Goal: Task Accomplishment & Management: Complete application form

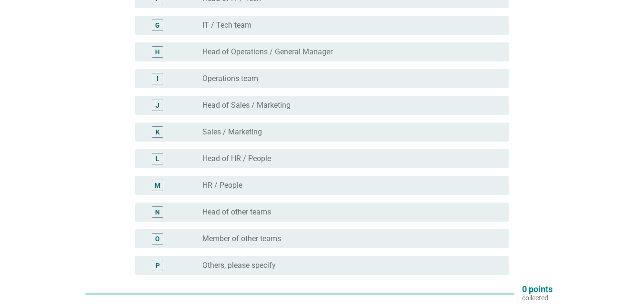
scroll to position [239, 0]
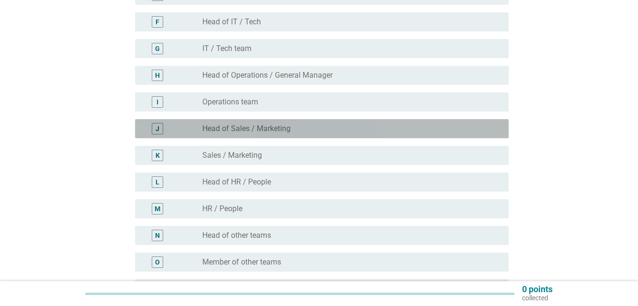
click at [162, 129] on div "J" at bounding box center [157, 128] width 11 height 11
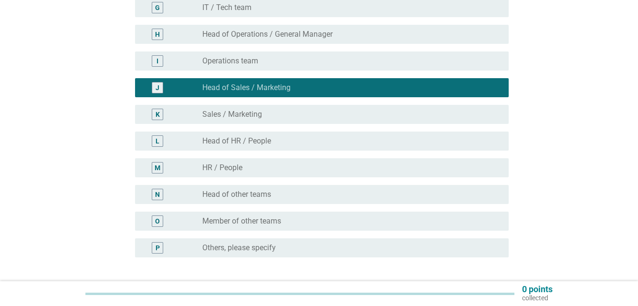
scroll to position [356, 0]
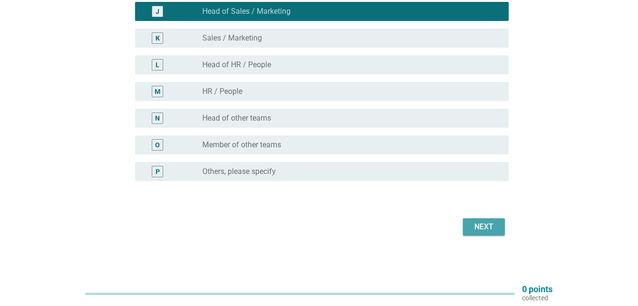
click at [496, 225] on div "Next" at bounding box center [484, 226] width 27 height 11
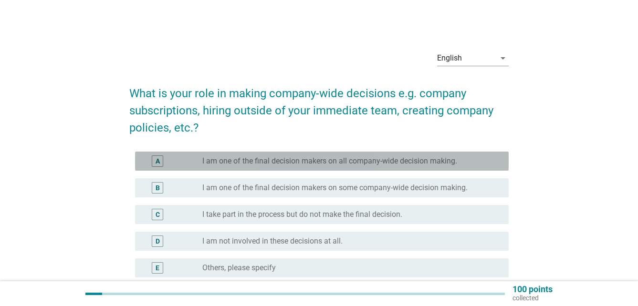
click at [158, 160] on div "A" at bounding box center [158, 162] width 4 height 10
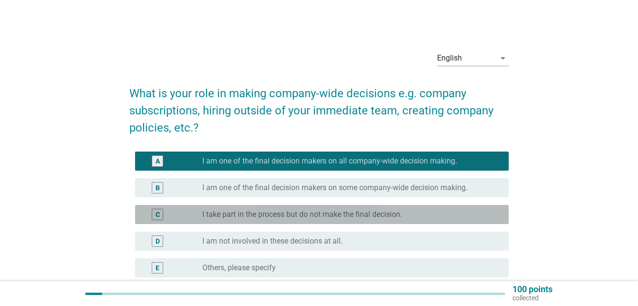
click at [220, 214] on label "I take part in the process but do not make the final decision." at bounding box center [302, 215] width 200 height 10
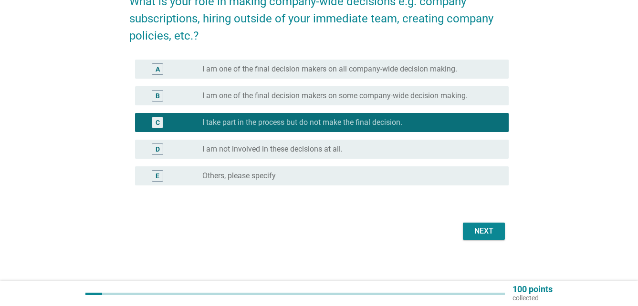
scroll to position [96, 0]
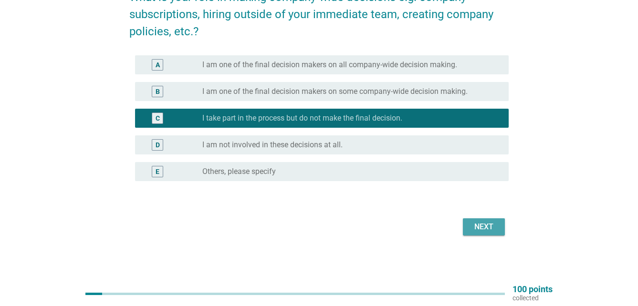
click at [484, 223] on div "Next" at bounding box center [484, 226] width 27 height 11
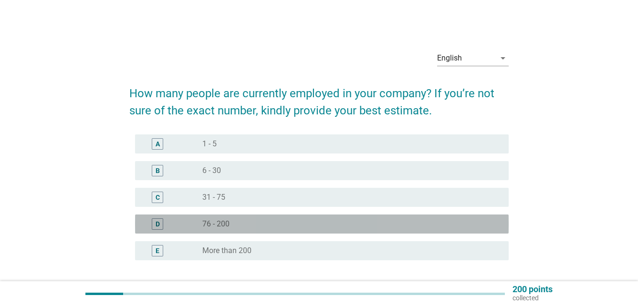
click at [156, 224] on div "D" at bounding box center [158, 225] width 4 height 10
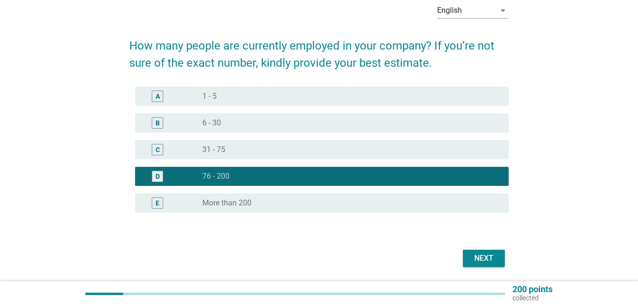
scroll to position [79, 0]
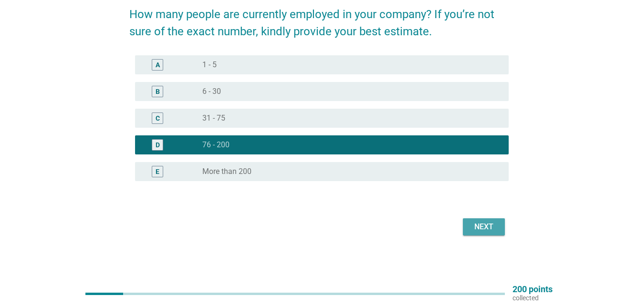
click at [494, 226] on div "Next" at bounding box center [484, 226] width 27 height 11
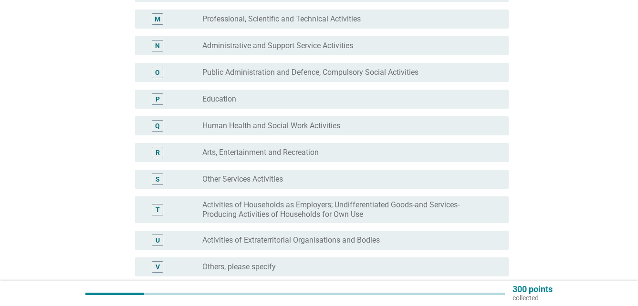
scroll to position [429, 0]
click at [162, 173] on div "S" at bounding box center [157, 178] width 11 height 11
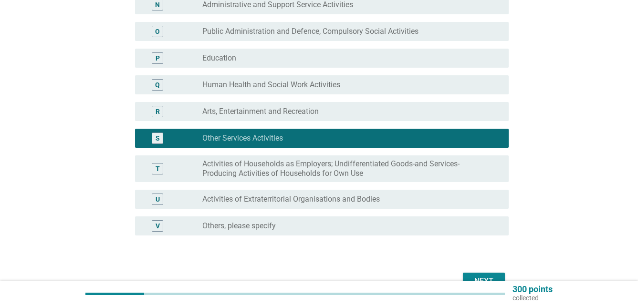
scroll to position [524, 0]
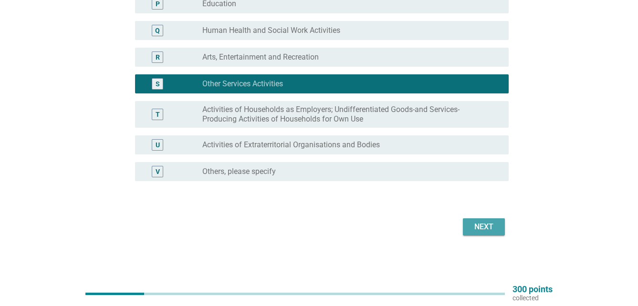
click at [490, 226] on div "Next" at bounding box center [484, 226] width 27 height 11
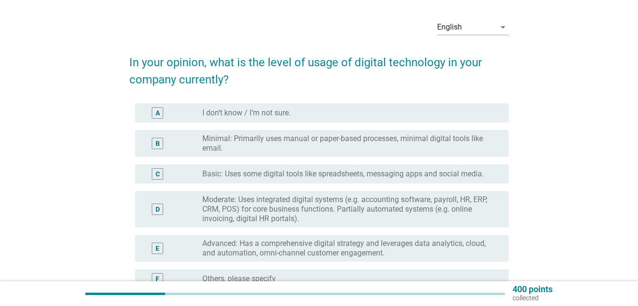
scroll to position [48, 0]
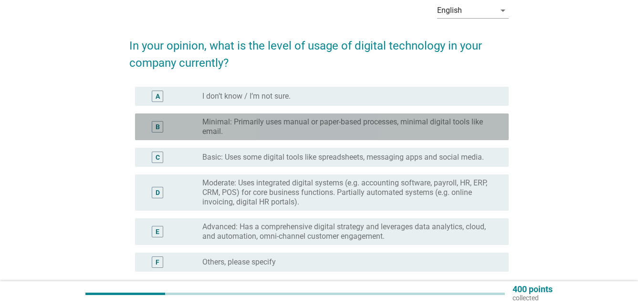
click at [162, 128] on div "B" at bounding box center [157, 126] width 11 height 11
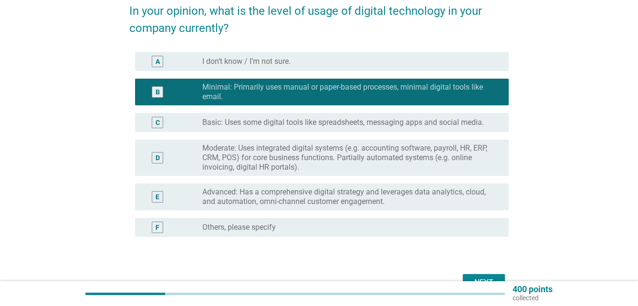
scroll to position [138, 0]
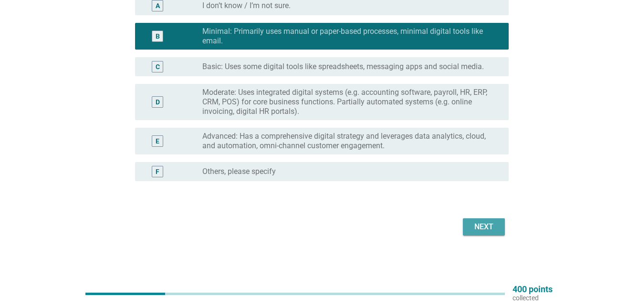
click at [495, 221] on div "Next" at bounding box center [484, 226] width 27 height 11
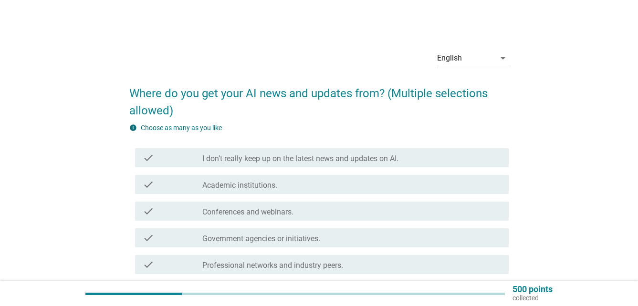
click at [199, 235] on div "check" at bounding box center [173, 237] width 60 height 11
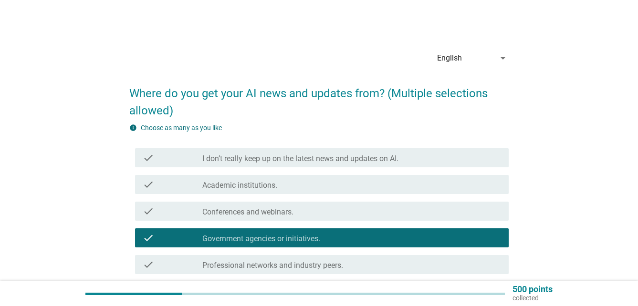
click at [215, 212] on label "Conferences and webinars." at bounding box center [247, 213] width 91 height 10
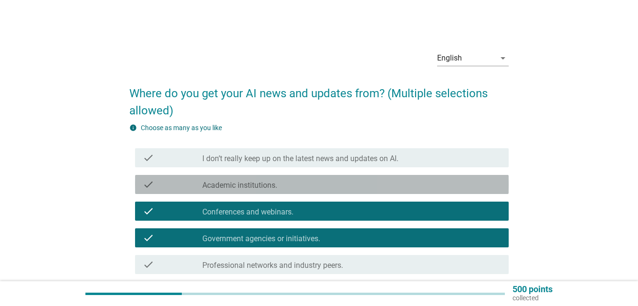
click at [234, 188] on label "Academic institutions." at bounding box center [239, 186] width 75 height 10
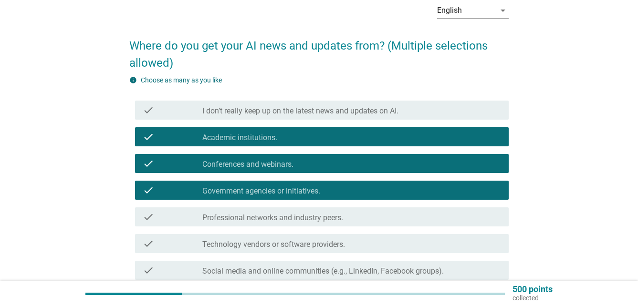
scroll to position [95, 0]
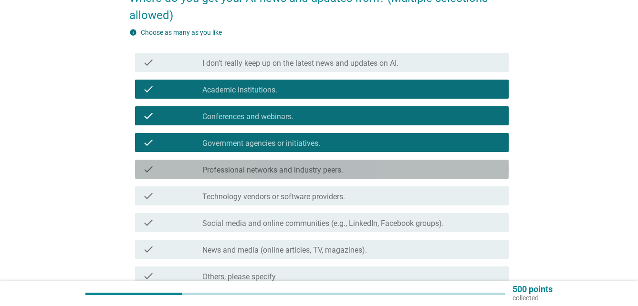
click at [387, 172] on div "check_box_outline_blank Professional networks and industry peers." at bounding box center [351, 169] width 299 height 11
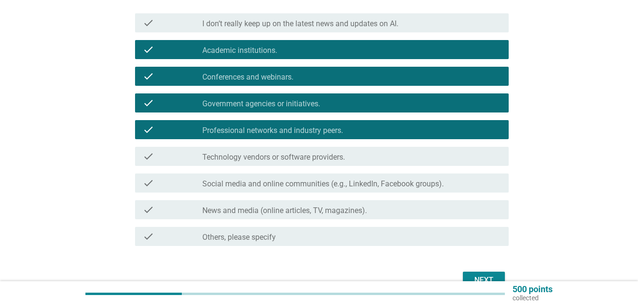
scroll to position [189, 0]
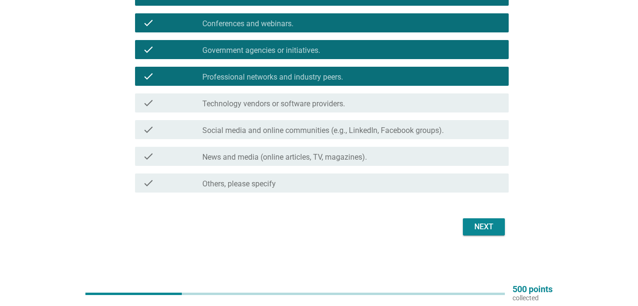
click at [490, 228] on div "Next" at bounding box center [484, 226] width 27 height 11
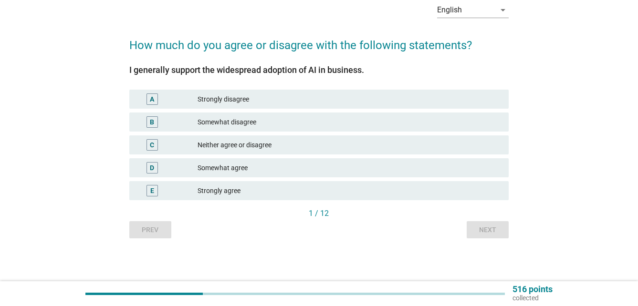
scroll to position [0, 0]
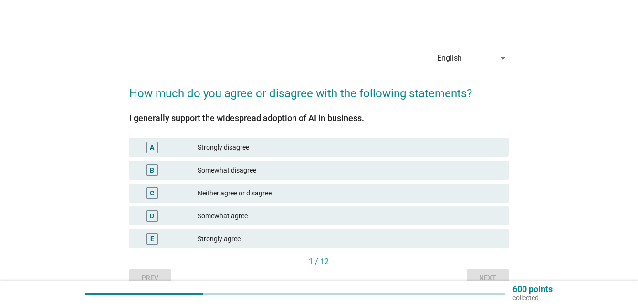
click at [312, 214] on div "Somewhat agree" at bounding box center [350, 215] width 304 height 11
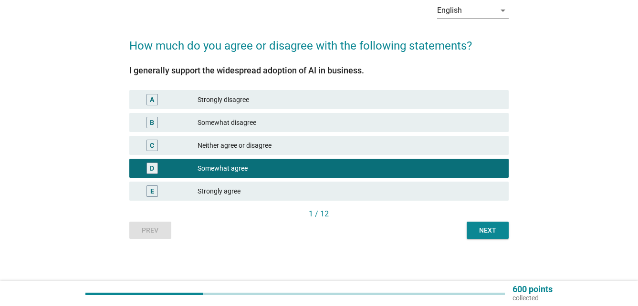
scroll to position [48, 0]
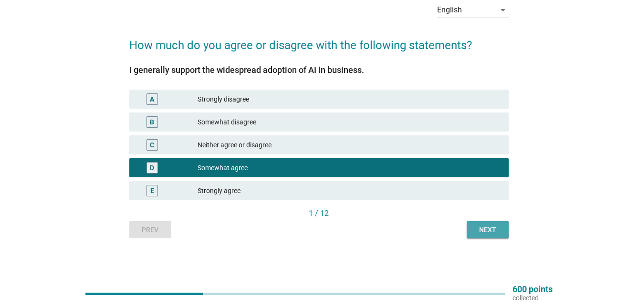
click at [481, 231] on div "Next" at bounding box center [487, 230] width 27 height 10
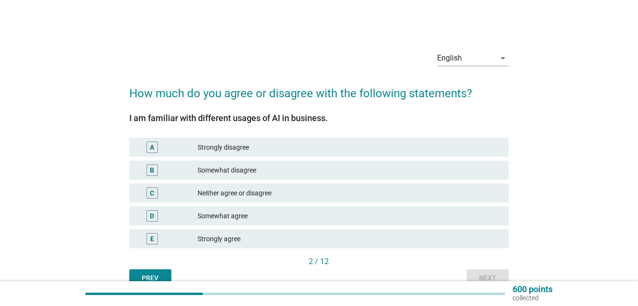
click at [320, 216] on div "Somewhat agree" at bounding box center [350, 215] width 304 height 11
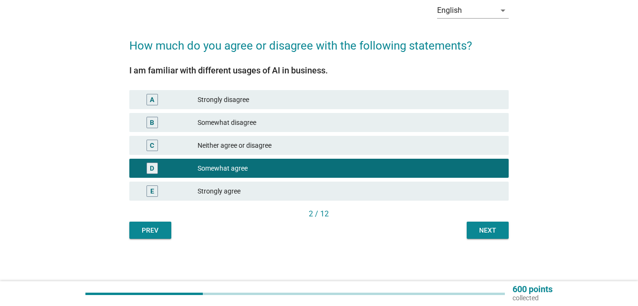
scroll to position [48, 0]
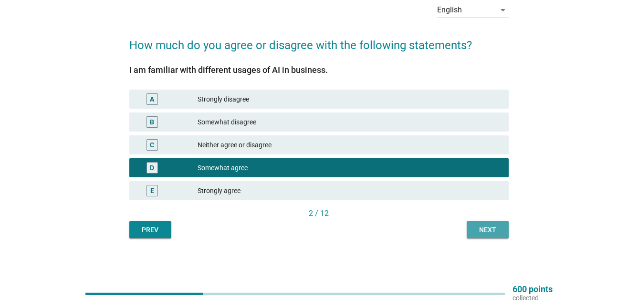
click at [486, 228] on div "Next" at bounding box center [487, 230] width 27 height 10
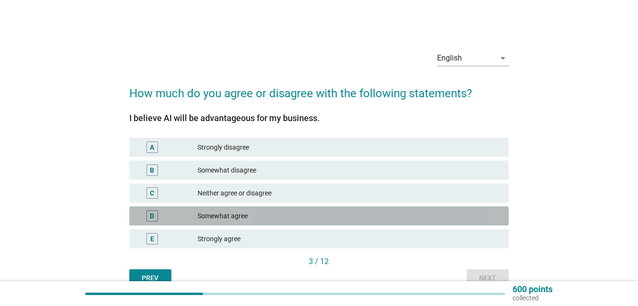
click at [346, 216] on div "Somewhat agree" at bounding box center [350, 215] width 304 height 11
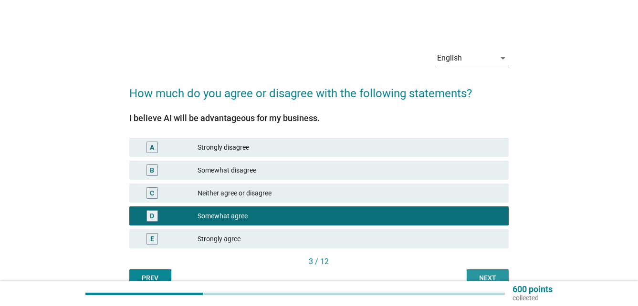
click at [494, 274] on div "Next" at bounding box center [487, 278] width 27 height 10
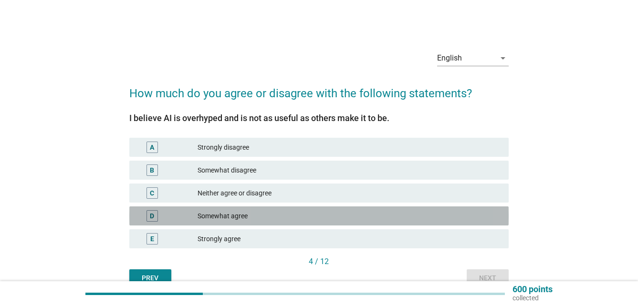
click at [364, 217] on div "Somewhat agree" at bounding box center [350, 215] width 304 height 11
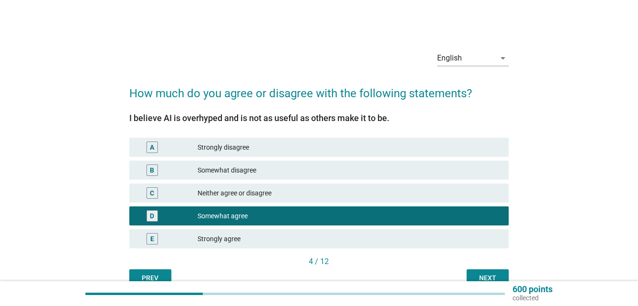
click at [489, 272] on button "Next" at bounding box center [488, 278] width 42 height 17
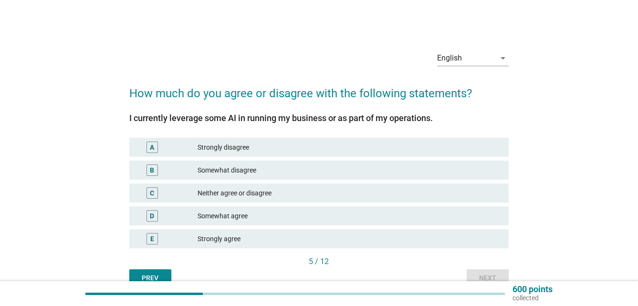
click at [351, 220] on div "Somewhat agree" at bounding box center [350, 215] width 304 height 11
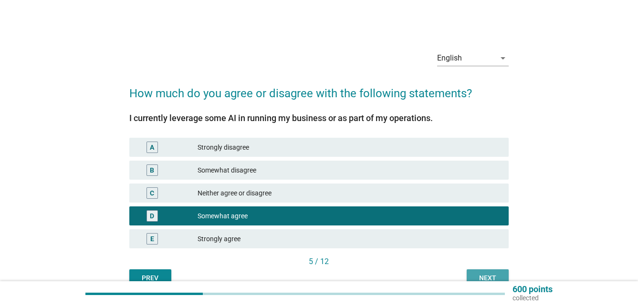
click at [494, 272] on button "Next" at bounding box center [488, 278] width 42 height 17
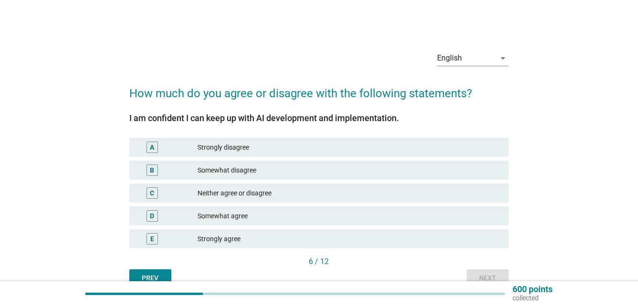
click at [377, 226] on div "D Somewhat agree" at bounding box center [318, 216] width 383 height 23
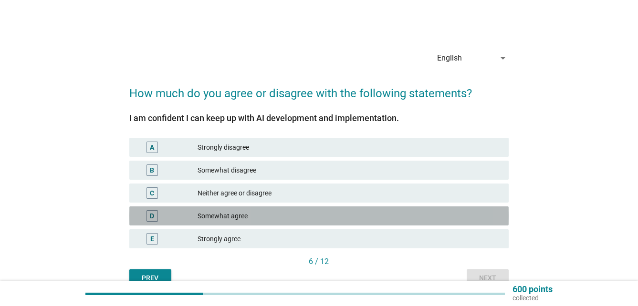
click at [390, 220] on div "Somewhat agree" at bounding box center [350, 215] width 304 height 11
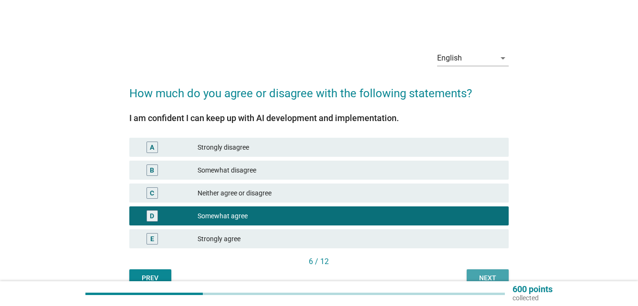
click at [491, 280] on div "Next" at bounding box center [487, 278] width 27 height 10
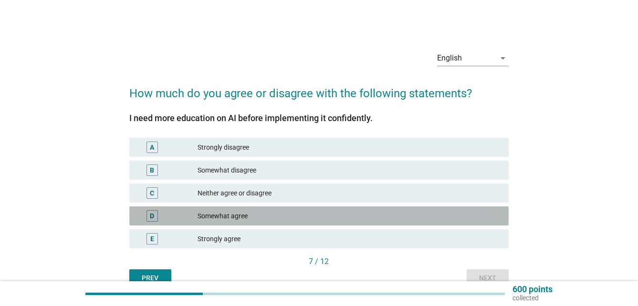
click at [372, 221] on div "Somewhat agree" at bounding box center [350, 215] width 304 height 11
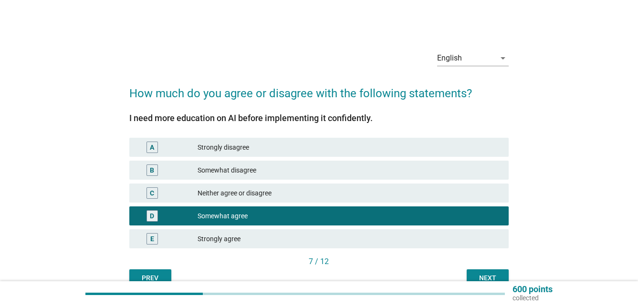
click at [491, 280] on div "Next" at bounding box center [487, 278] width 27 height 10
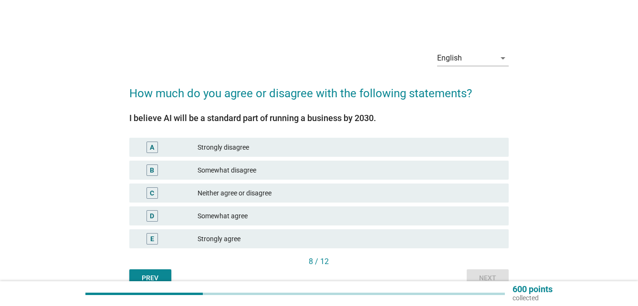
click at [378, 221] on div "Somewhat agree" at bounding box center [350, 215] width 304 height 11
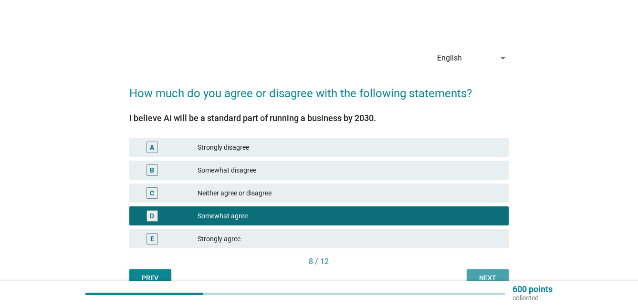
click at [479, 273] on div "Next" at bounding box center [487, 278] width 27 height 10
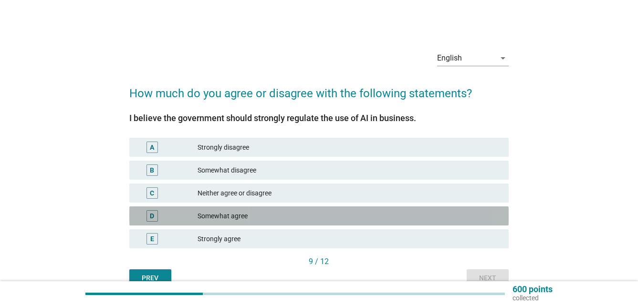
click at [375, 217] on div "Somewhat agree" at bounding box center [350, 215] width 304 height 11
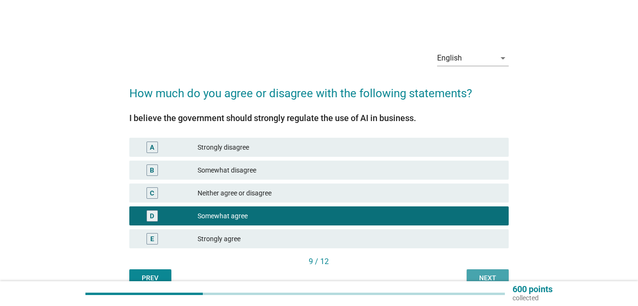
click at [479, 273] on div "Next" at bounding box center [487, 278] width 27 height 10
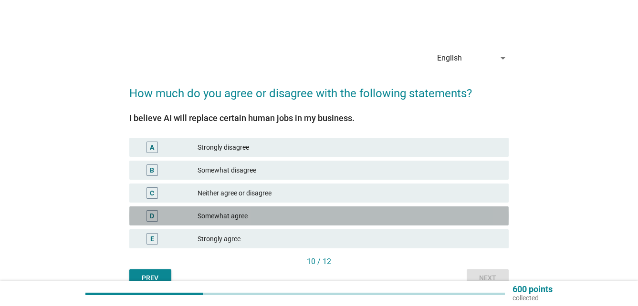
click at [379, 218] on div "Somewhat agree" at bounding box center [350, 215] width 304 height 11
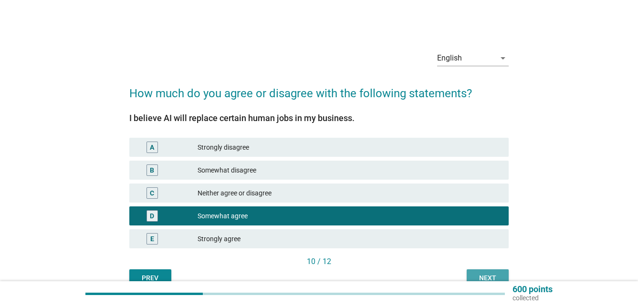
click at [484, 274] on div "Next" at bounding box center [487, 278] width 27 height 10
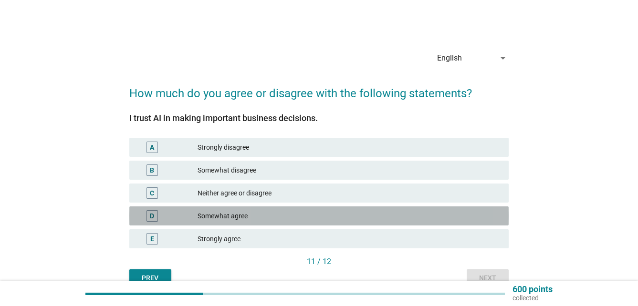
click at [379, 225] on div "D Somewhat agree" at bounding box center [318, 216] width 379 height 19
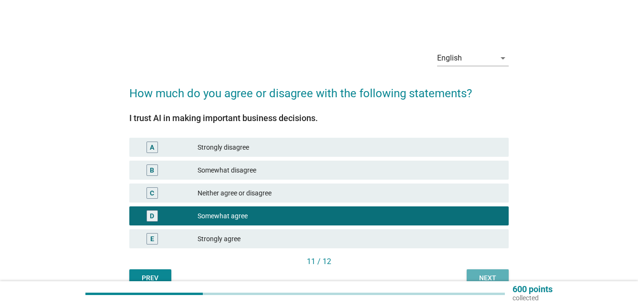
click at [482, 277] on div "Next" at bounding box center [487, 278] width 27 height 10
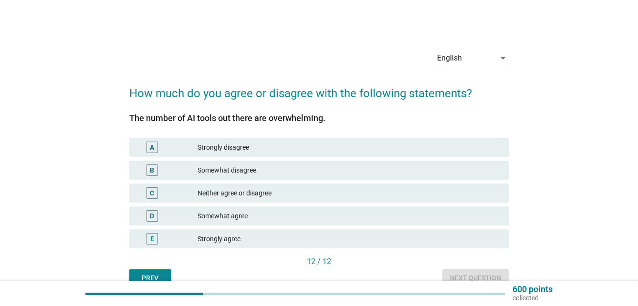
click at [396, 228] on div "E Strongly agree" at bounding box center [318, 239] width 383 height 23
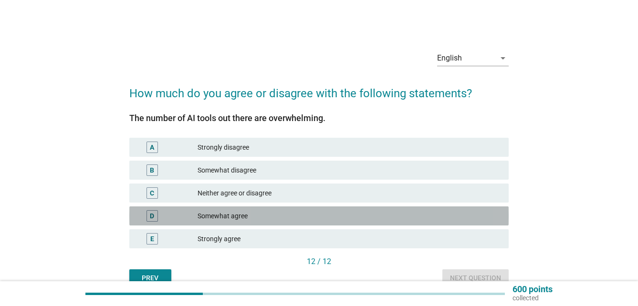
click at [395, 221] on div "Somewhat agree" at bounding box center [350, 215] width 304 height 11
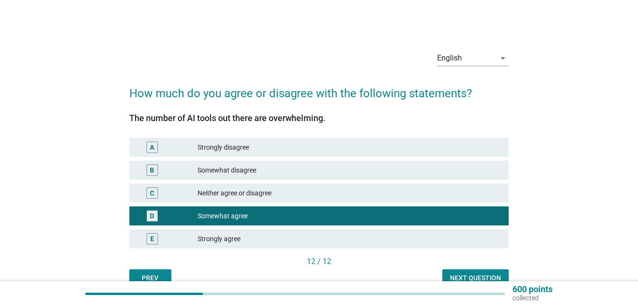
click at [473, 272] on button "Next question" at bounding box center [475, 278] width 66 height 17
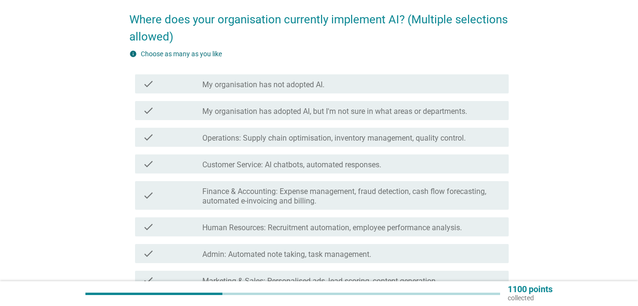
scroll to position [95, 0]
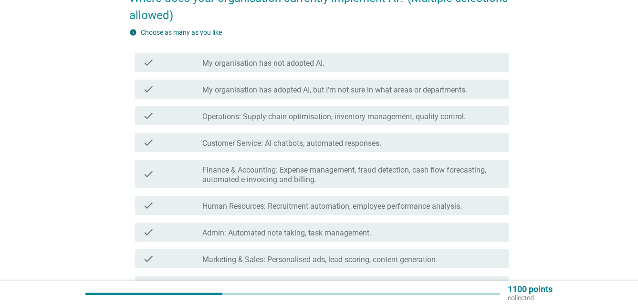
click at [312, 232] on label "Admin: Automated note taking, task management." at bounding box center [286, 234] width 169 height 10
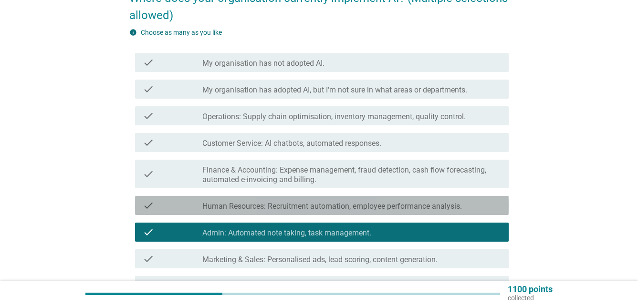
click at [310, 209] on label "Human Resources: Recruitment automation, employee performance analysis." at bounding box center [332, 207] width 260 height 10
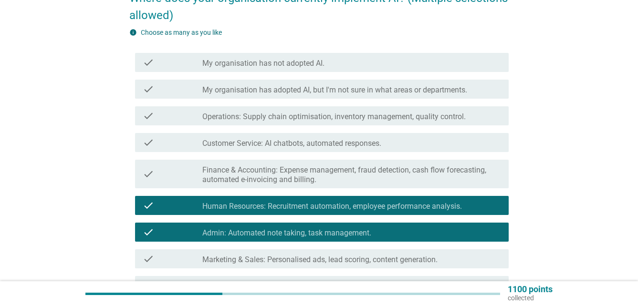
click at [314, 190] on div "check check_box_outline_blank Finance & Accounting: Expense management, fraud d…" at bounding box center [318, 174] width 379 height 36
click at [315, 181] on label "Finance & Accounting: Expense management, fraud detection, cash flow forecastin…" at bounding box center [351, 175] width 299 height 19
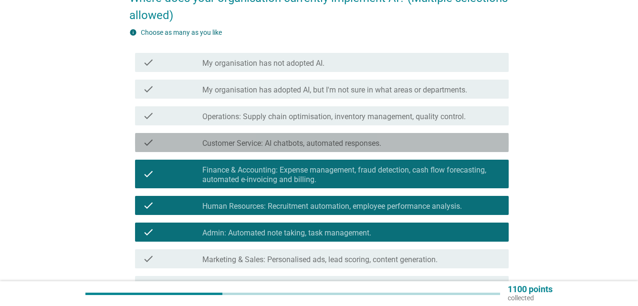
drag, startPoint x: 319, startPoint y: 148, endPoint x: 319, endPoint y: 134, distance: 13.8
click at [319, 142] on div "check check_box_outline_blank Customer Service: AI chatbots, automated response…" at bounding box center [322, 142] width 374 height 19
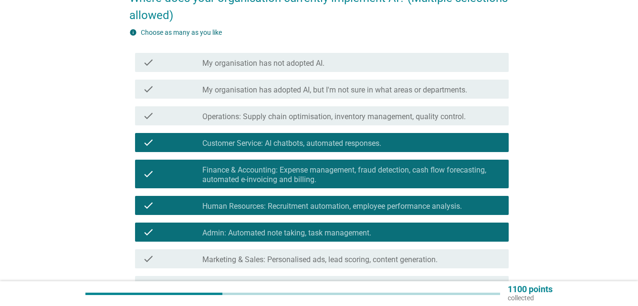
drag, startPoint x: 317, startPoint y: 127, endPoint x: 317, endPoint y: 119, distance: 8.6
click at [317, 123] on div "check check_box_outline_blank Operations: Supply chain optimisation, inventory …" at bounding box center [318, 116] width 379 height 27
click at [317, 108] on div "check check_box_outline_blank Operations: Supply chain optimisation, inventory …" at bounding box center [322, 115] width 374 height 19
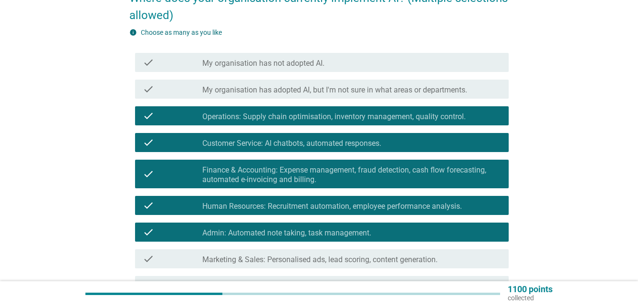
drag, startPoint x: 319, startPoint y: 93, endPoint x: 320, endPoint y: 84, distance: 9.1
click at [320, 88] on label "My organisation has adopted AI, but I'm not sure in what areas or departments." at bounding box center [334, 90] width 265 height 10
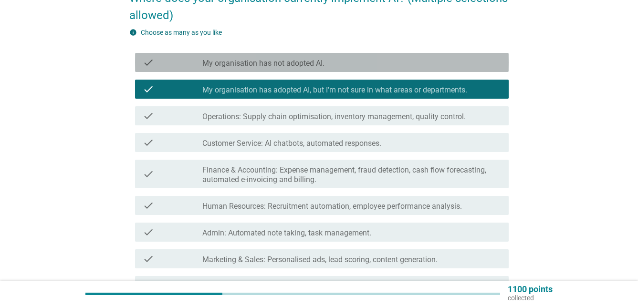
click at [322, 58] on div "check_box_outline_blank My organisation has not adopted AI." at bounding box center [351, 62] width 299 height 11
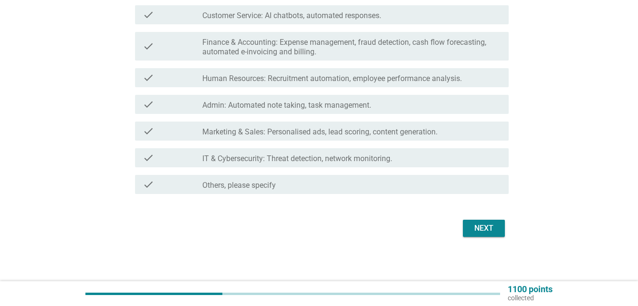
scroll to position [225, 0]
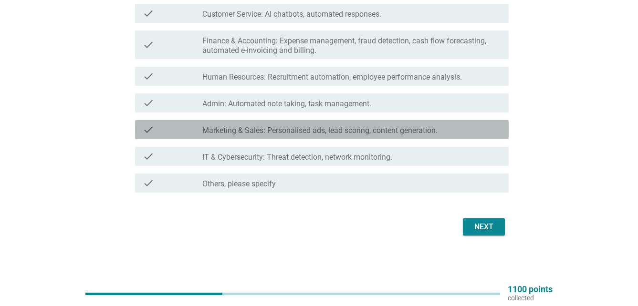
click at [309, 134] on label "Marketing & Sales: Personalised ads, lead scoring, content generation." at bounding box center [319, 131] width 235 height 10
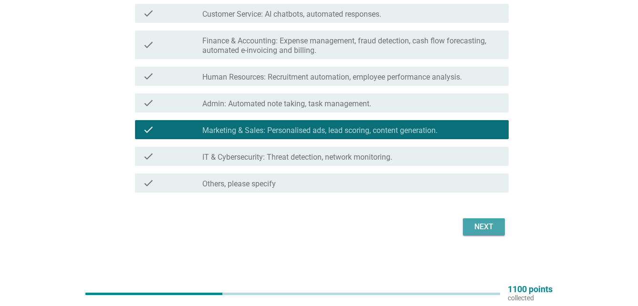
click at [494, 229] on div "Next" at bounding box center [484, 226] width 27 height 11
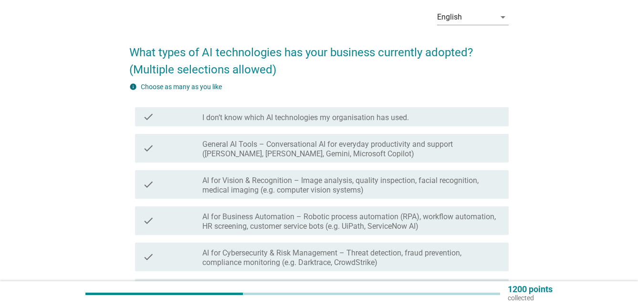
scroll to position [143, 0]
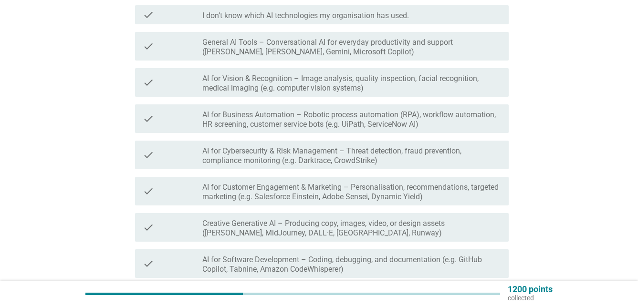
click at [320, 196] on label "AI for Customer Engagement & Marketing – Personalisation, recommendations, targ…" at bounding box center [351, 192] width 299 height 19
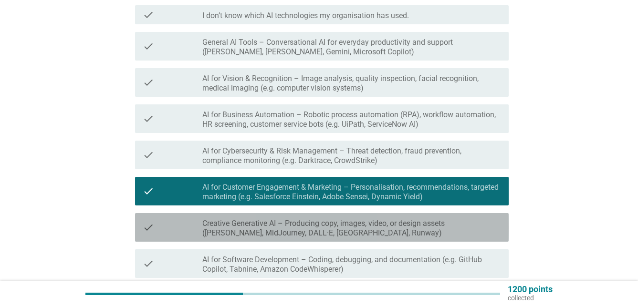
click at [325, 229] on label "Creative Generative AI – Producing copy, images, video, or design assets ([PERS…" at bounding box center [351, 228] width 299 height 19
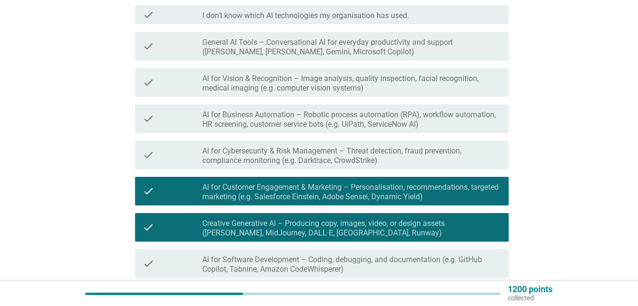
click at [283, 259] on label "AI for Software Development – Coding, debugging, and documentation (e.g. GitHub…" at bounding box center [351, 264] width 299 height 19
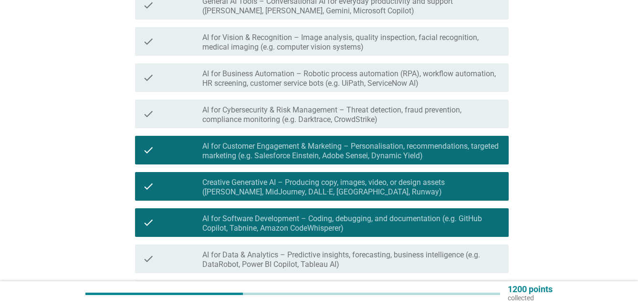
scroll to position [239, 0]
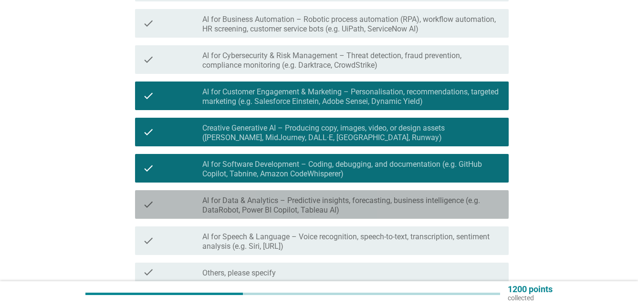
drag, startPoint x: 380, startPoint y: 210, endPoint x: 379, endPoint y: 223, distance: 12.9
click at [379, 212] on label "AI for Data & Analytics – Predictive insights, forecasting, business intelligen…" at bounding box center [351, 205] width 299 height 19
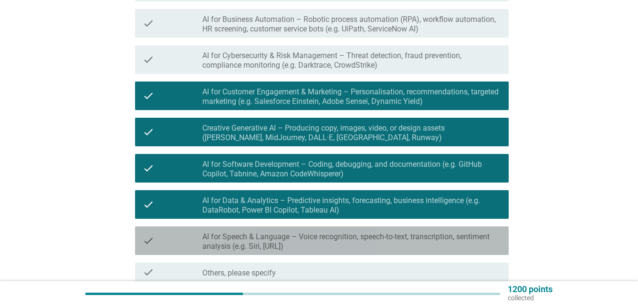
click at [378, 238] on label "AI for Speech & Language – Voice recognition, speech-to-text, transcription, se…" at bounding box center [351, 241] width 299 height 19
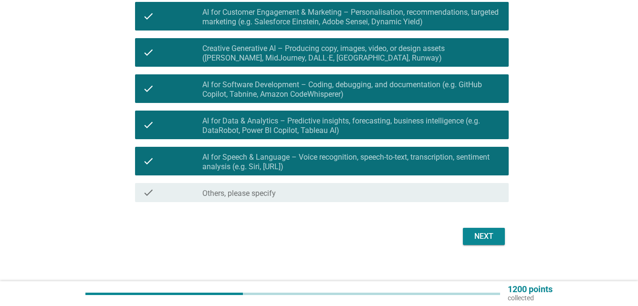
scroll to position [328, 0]
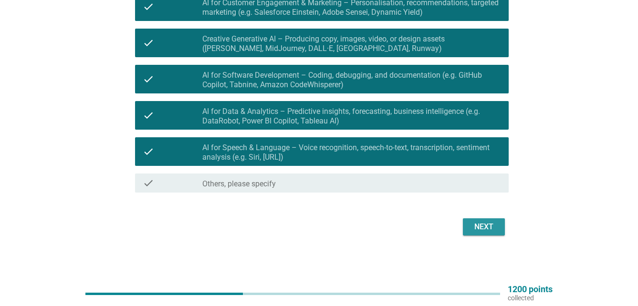
click at [480, 227] on div "Next" at bounding box center [484, 226] width 27 height 11
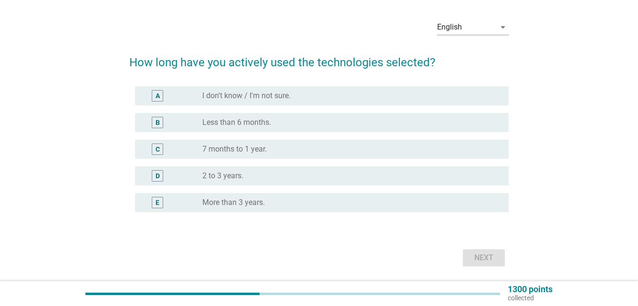
scroll to position [48, 0]
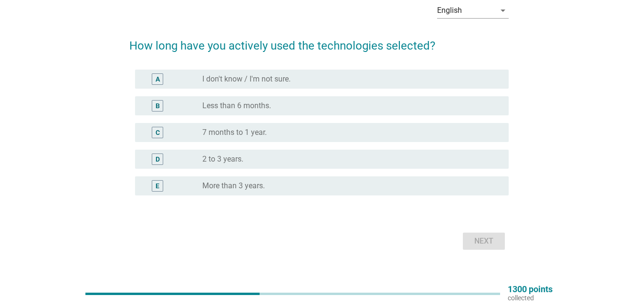
click at [316, 179] on div "E radio_button_unchecked More than 3 years." at bounding box center [322, 186] width 374 height 19
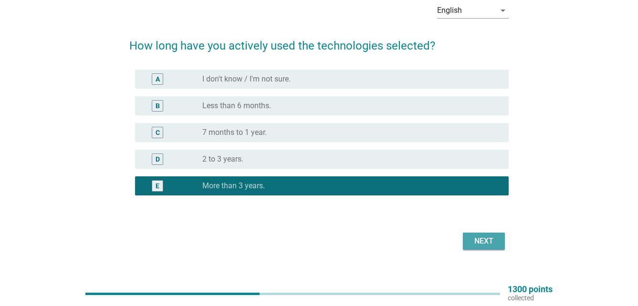
click at [482, 238] on div "Next" at bounding box center [484, 241] width 27 height 11
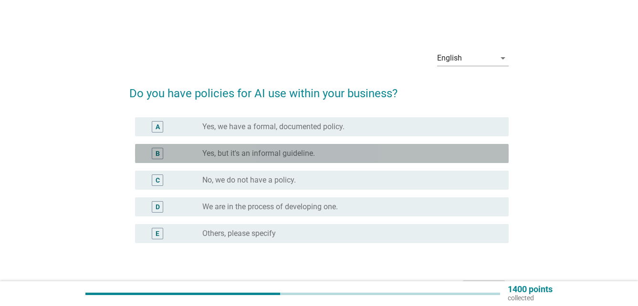
click at [357, 151] on div "radio_button_unchecked Yes, but it's an informal guideline." at bounding box center [347, 154] width 291 height 10
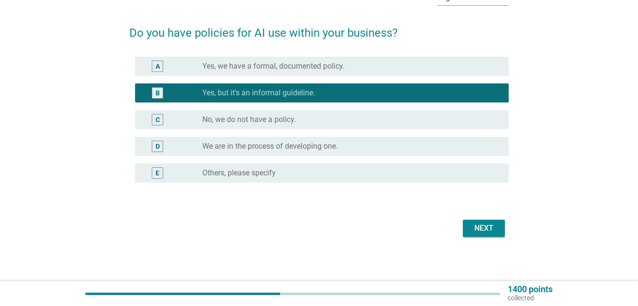
scroll to position [62, 0]
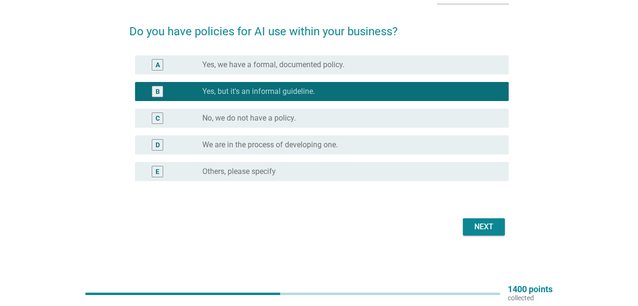
click at [494, 236] on div "Next" at bounding box center [318, 227] width 379 height 23
click at [493, 229] on div "Next" at bounding box center [484, 226] width 27 height 11
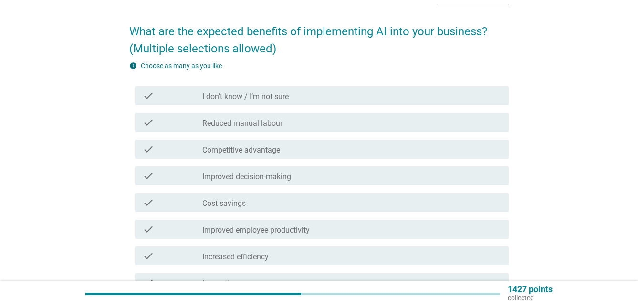
scroll to position [0, 0]
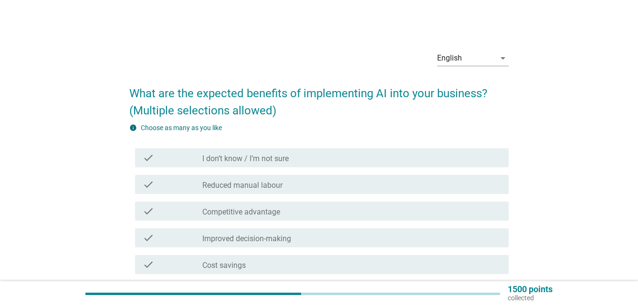
click at [337, 184] on div "check_box_outline_blank Reduced manual labour" at bounding box center [351, 184] width 299 height 11
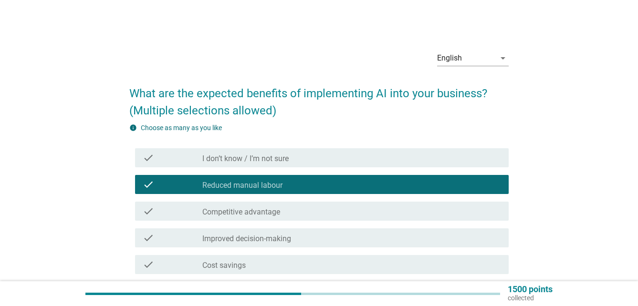
click at [357, 214] on div "check_box_outline_blank Competitive advantage" at bounding box center [351, 211] width 299 height 11
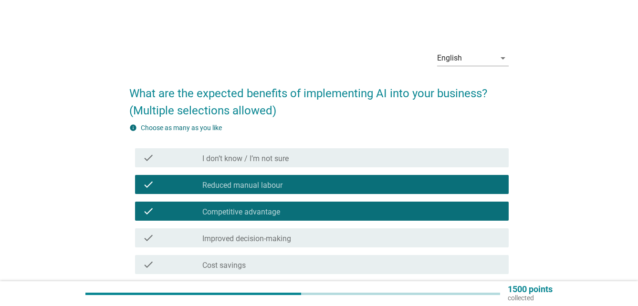
click at [362, 237] on div "check_box_outline_blank Improved decision-making" at bounding box center [351, 237] width 299 height 11
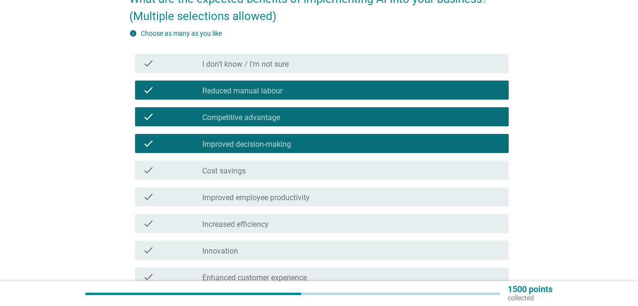
scroll to position [95, 0]
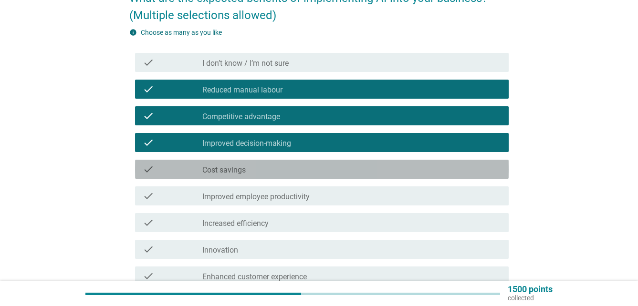
click at [399, 174] on div "check_box_outline_blank Cost savings" at bounding box center [351, 169] width 299 height 11
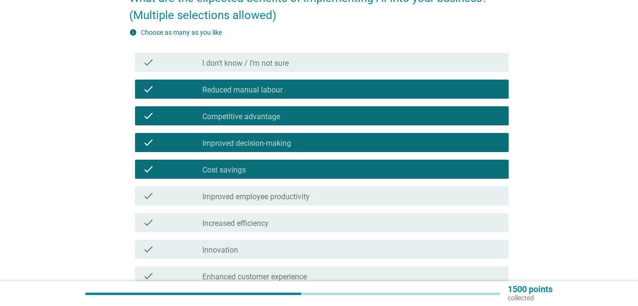
click at [385, 215] on div "check check_box_outline_blank Increased efficiency" at bounding box center [322, 222] width 374 height 19
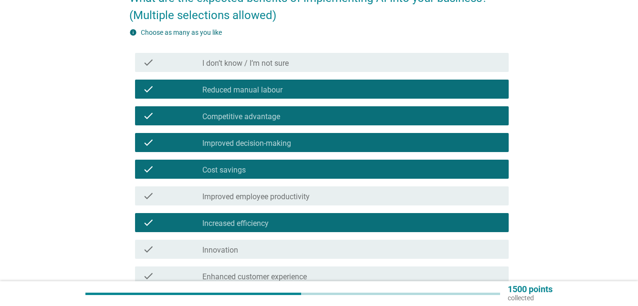
click at [376, 236] on div "check check_box_outline_blank Increased efficiency" at bounding box center [318, 222] width 379 height 27
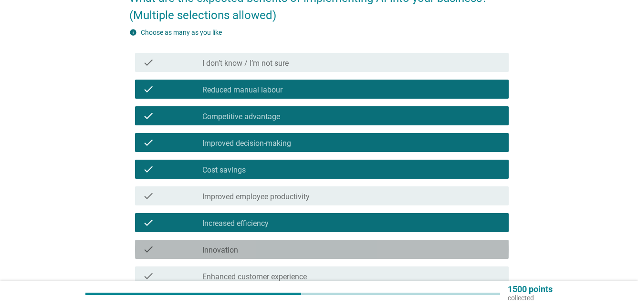
click at [369, 251] on div "check_box_outline_blank Innovation" at bounding box center [351, 249] width 299 height 11
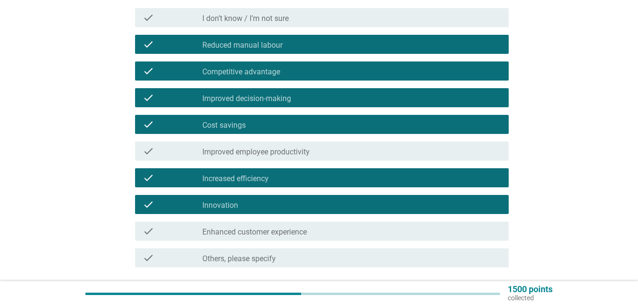
scroll to position [191, 0]
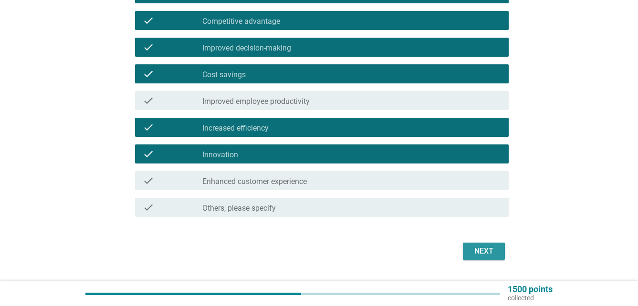
click at [489, 251] on div "Next" at bounding box center [484, 251] width 27 height 11
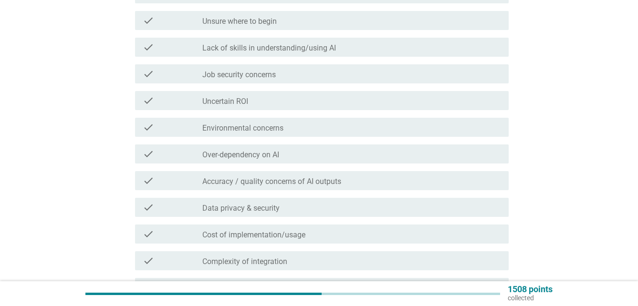
scroll to position [0, 0]
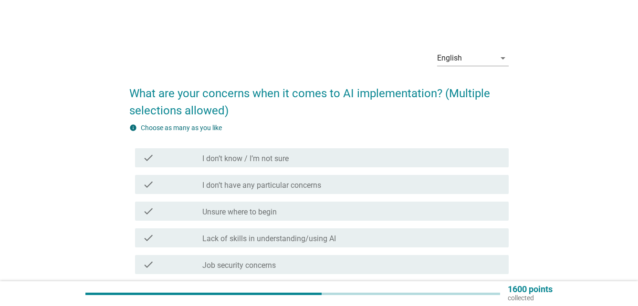
click at [349, 209] on div "check_box_outline_blank Unsure where to begin" at bounding box center [351, 211] width 299 height 11
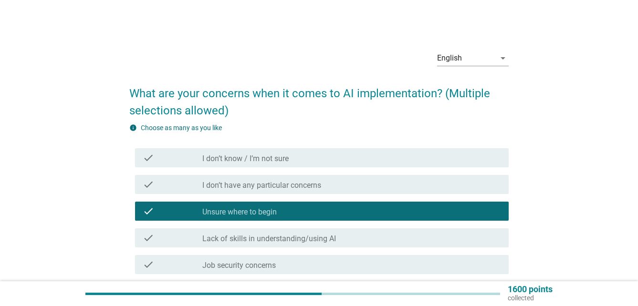
click at [347, 230] on div "check check_box_outline_blank Lack of skills in understanding/using AI" at bounding box center [322, 238] width 374 height 19
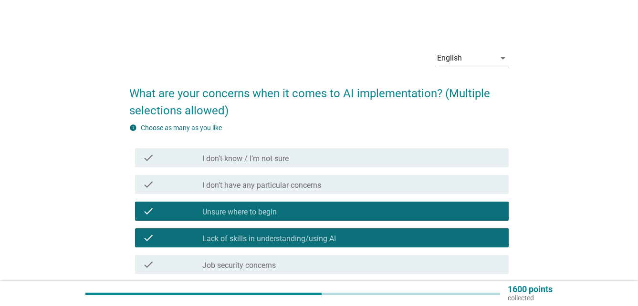
click at [340, 255] on div "check check_box_outline_blank Job security concerns" at bounding box center [318, 264] width 379 height 27
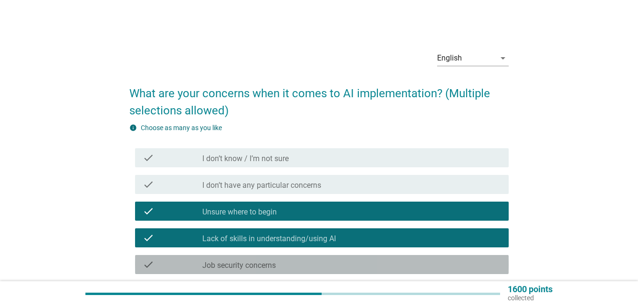
click at [341, 262] on div "check_box_outline_blank Job security concerns" at bounding box center [351, 264] width 299 height 11
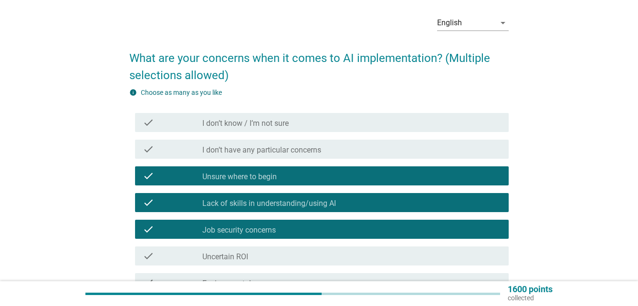
scroll to position [95, 0]
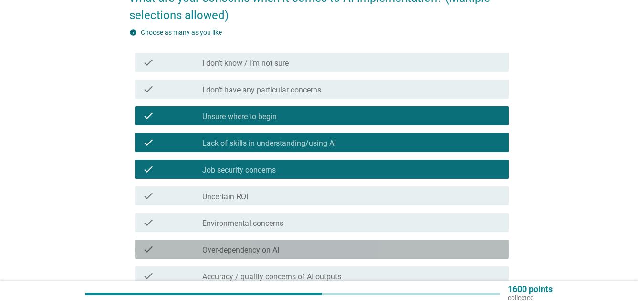
click at [443, 256] on div "check check_box_outline_blank Over-dependency on AI" at bounding box center [322, 249] width 374 height 19
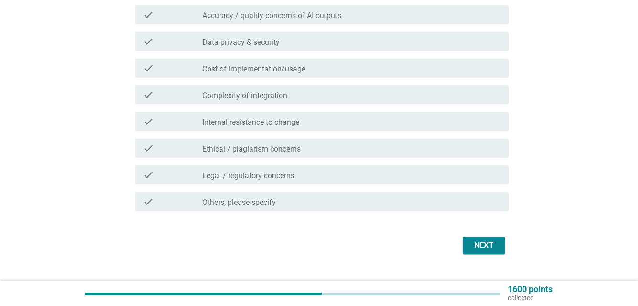
scroll to position [376, 0]
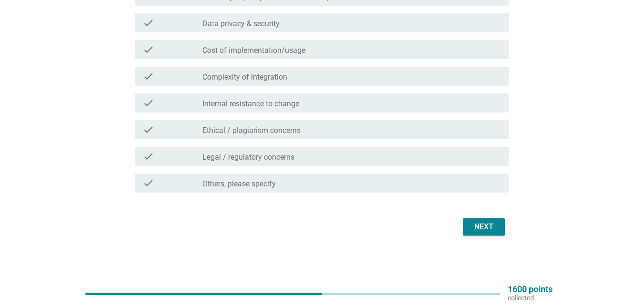
click at [497, 227] on div "Next" at bounding box center [484, 226] width 27 height 11
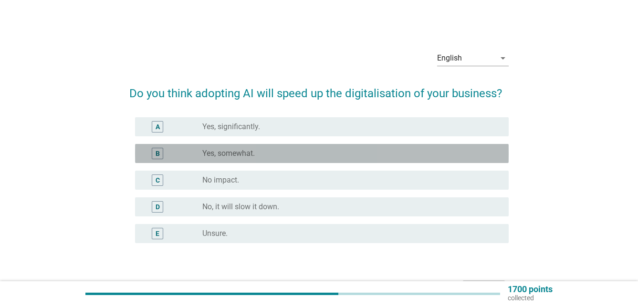
click at [335, 153] on div "radio_button_unchecked Yes, somewhat." at bounding box center [347, 154] width 291 height 10
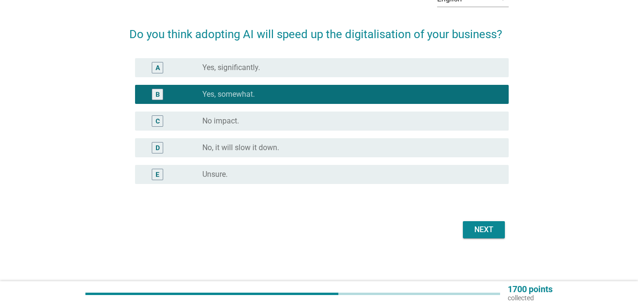
scroll to position [62, 0]
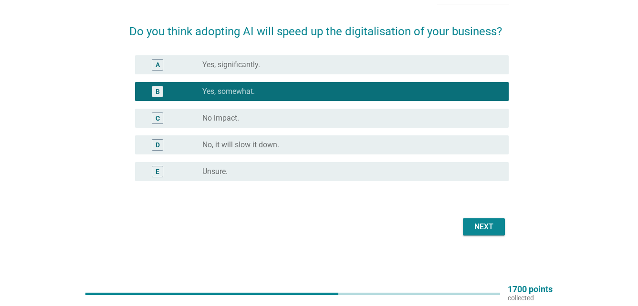
click at [487, 229] on div "Next" at bounding box center [484, 226] width 27 height 11
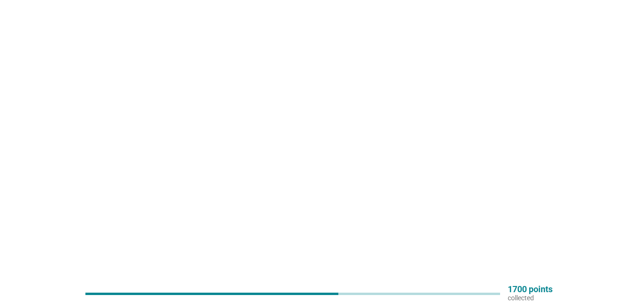
scroll to position [0, 0]
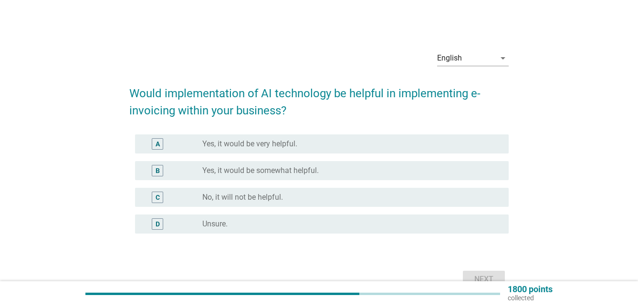
click at [359, 168] on div "radio_button_unchecked Yes, it would be somewhat helpful." at bounding box center [347, 171] width 291 height 10
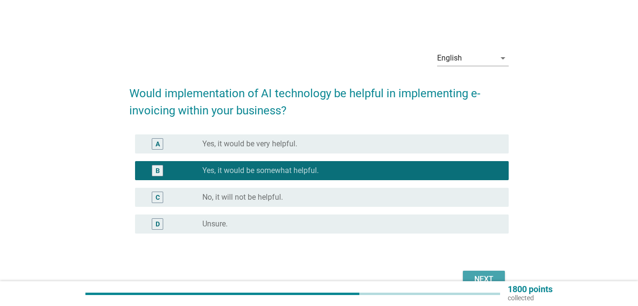
click at [477, 277] on div "Next" at bounding box center [484, 279] width 27 height 11
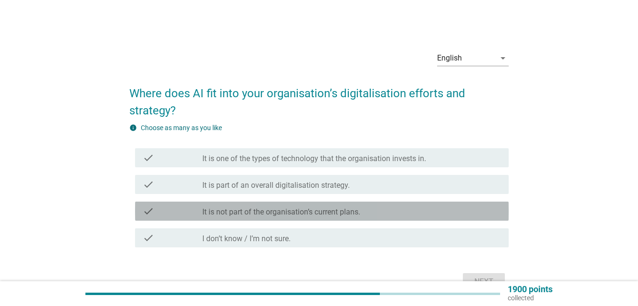
drag, startPoint x: 363, startPoint y: 218, endPoint x: 362, endPoint y: 203, distance: 14.8
click at [363, 218] on div "check check_box_outline_blank It is not part of the organisation’s current plan…" at bounding box center [322, 211] width 374 height 19
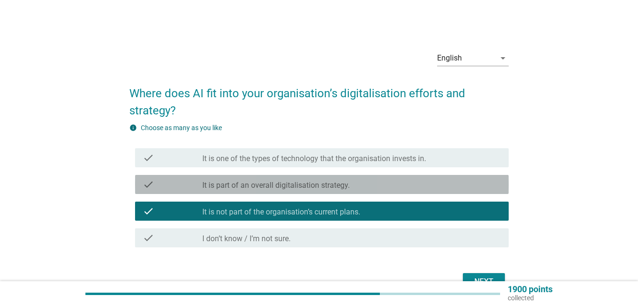
click at [364, 191] on div "check check_box_outline_blank It is part of an overall digitalisation strategy." at bounding box center [322, 184] width 374 height 19
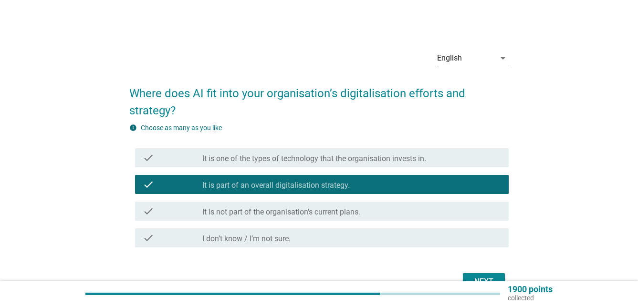
click at [483, 272] on div "Next" at bounding box center [318, 282] width 379 height 23
click at [489, 279] on div "Next" at bounding box center [484, 281] width 27 height 11
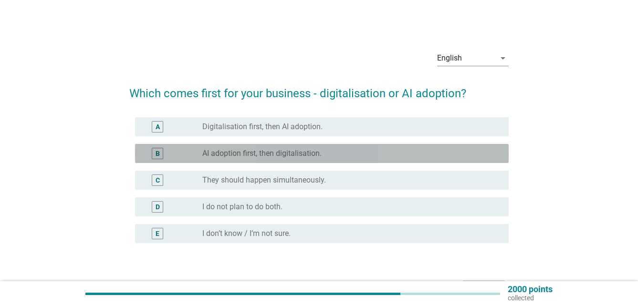
click at [368, 155] on div "radio_button_unchecked AI adoption first, then digitalisation." at bounding box center [347, 154] width 291 height 10
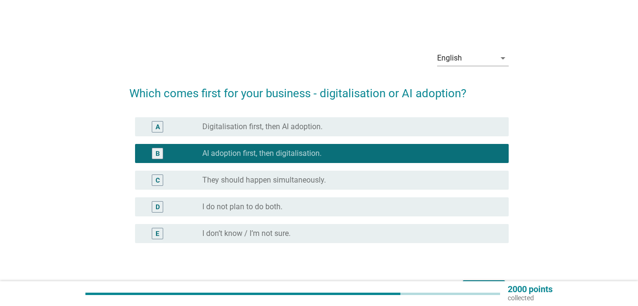
click at [493, 280] on div "Next" at bounding box center [318, 289] width 379 height 23
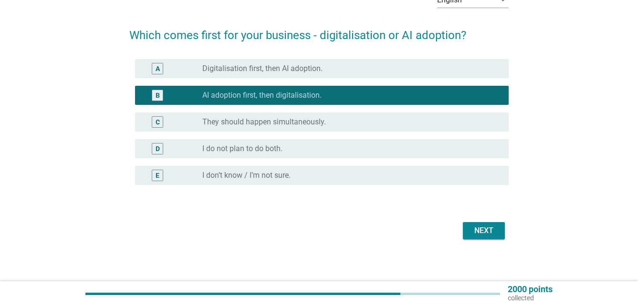
scroll to position [62, 0]
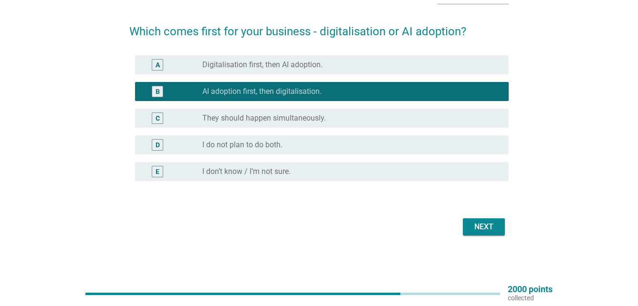
click at [476, 224] on div "Next" at bounding box center [484, 226] width 27 height 11
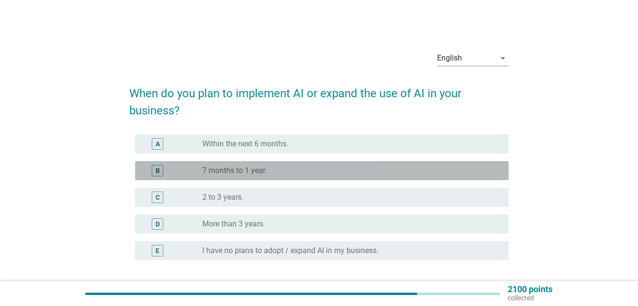
click at [332, 170] on div "radio_button_unchecked 7 months to 1 year." at bounding box center [347, 171] width 291 height 10
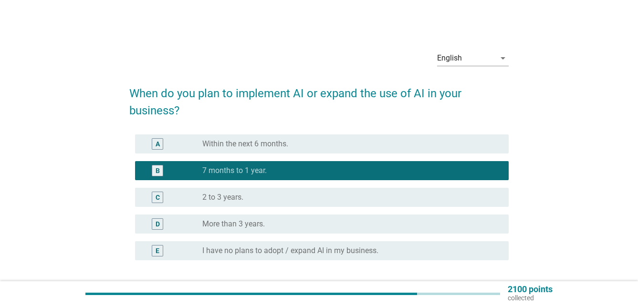
click at [337, 199] on div "radio_button_unchecked 2 to 3 years." at bounding box center [347, 198] width 291 height 10
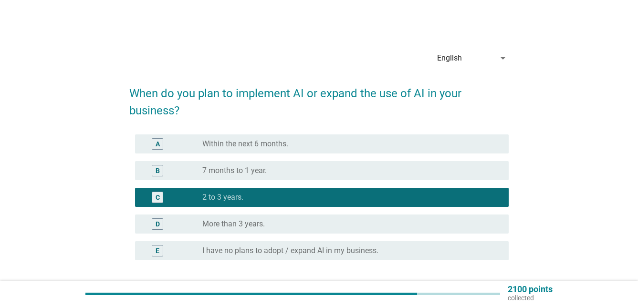
click at [357, 172] on div "radio_button_unchecked 7 months to 1 year." at bounding box center [347, 171] width 291 height 10
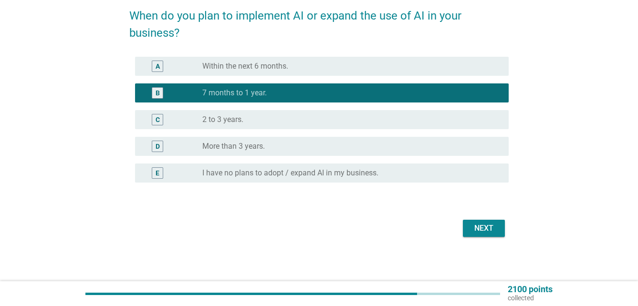
scroll to position [79, 0]
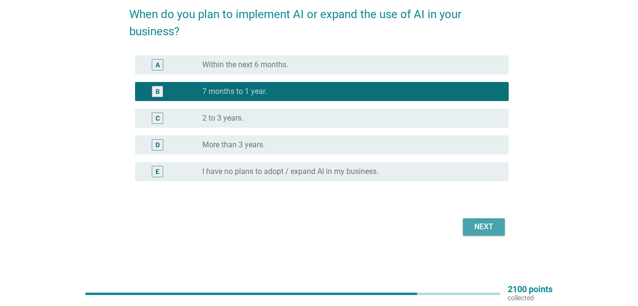
click at [477, 231] on div "Next" at bounding box center [484, 226] width 27 height 11
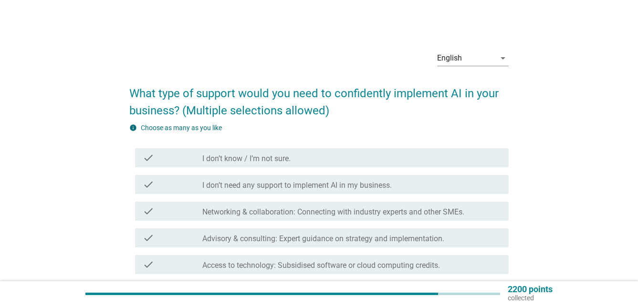
click at [346, 213] on label "Networking & collaboration: Connecting with industry experts and other SMEs." at bounding box center [333, 213] width 262 height 10
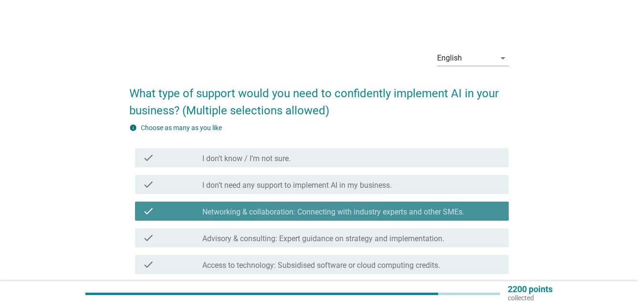
click at [339, 241] on label "Advisory & consulting: Expert guidance on strategy and implementation." at bounding box center [323, 239] width 242 height 10
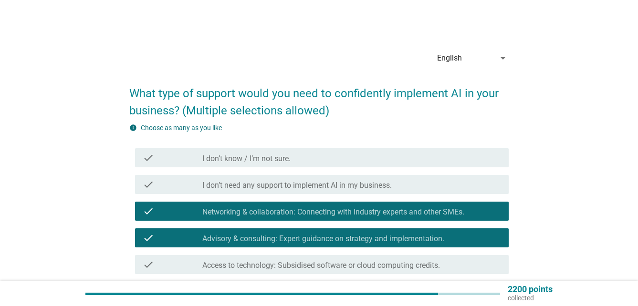
click at [336, 267] on label "Access to technology: Subsidised software or cloud computing credits." at bounding box center [321, 266] width 238 height 10
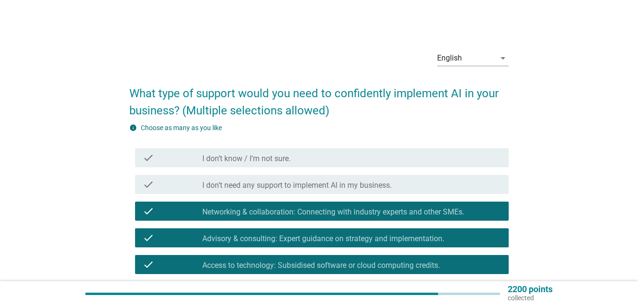
scroll to position [48, 0]
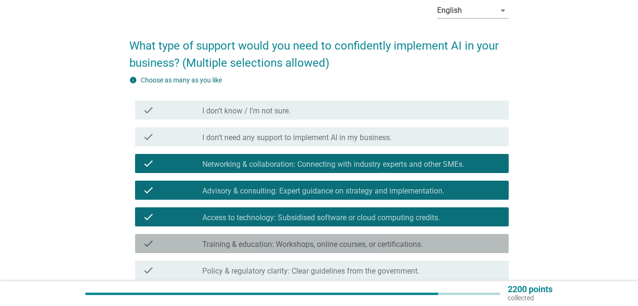
click at [374, 241] on label "Training & education: Workshops, online courses, or certifications." at bounding box center [312, 245] width 220 height 10
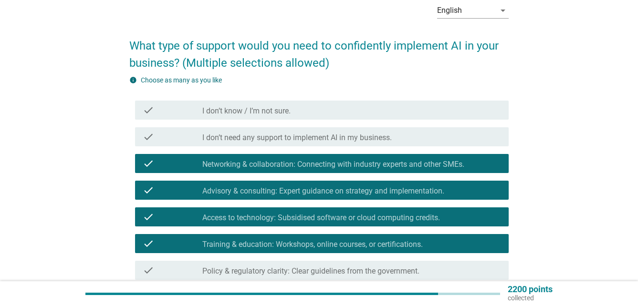
scroll to position [95, 0]
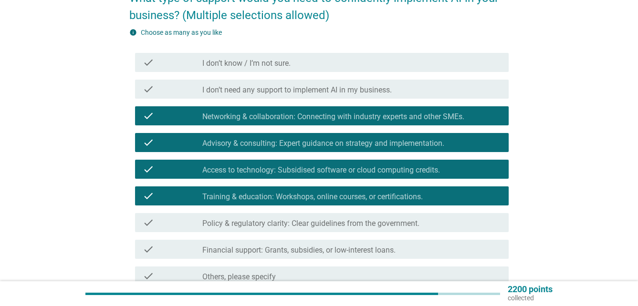
click at [346, 226] on label "Policy & regulatory clarity: Clear guidelines from the government." at bounding box center [310, 224] width 217 height 10
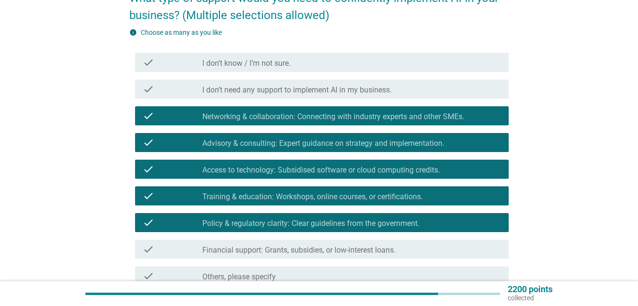
click at [346, 250] on label "Financial support: Grants, subsidies, or low-interest loans." at bounding box center [298, 251] width 193 height 10
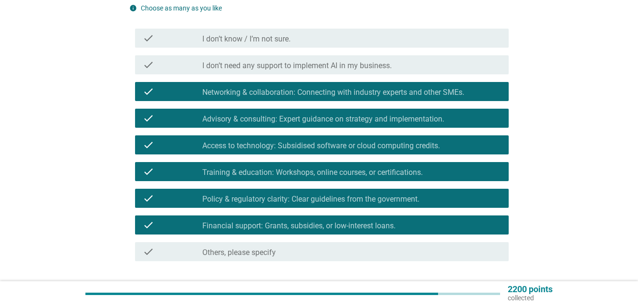
scroll to position [143, 0]
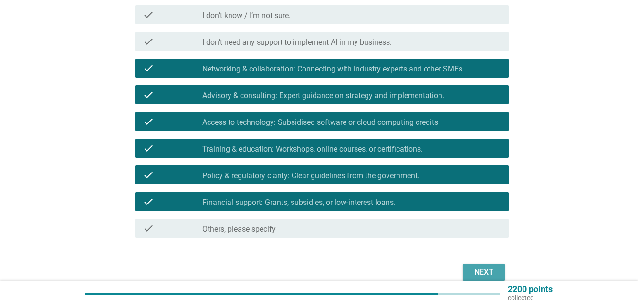
click at [492, 276] on div "Next" at bounding box center [484, 272] width 27 height 11
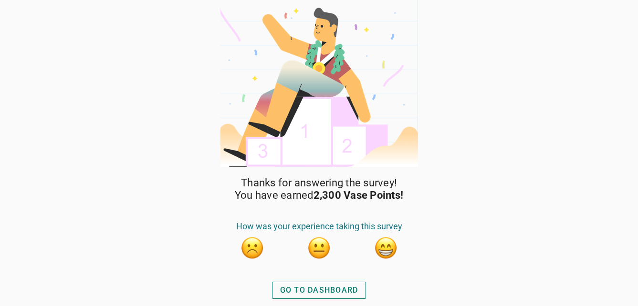
click at [335, 287] on div "GO TO DASHBOARD" at bounding box center [319, 290] width 78 height 11
click at [300, 291] on div "GO TO DASHBOARD" at bounding box center [319, 290] width 78 height 11
